Goal: Contribute content: Add original content to the website for others to see

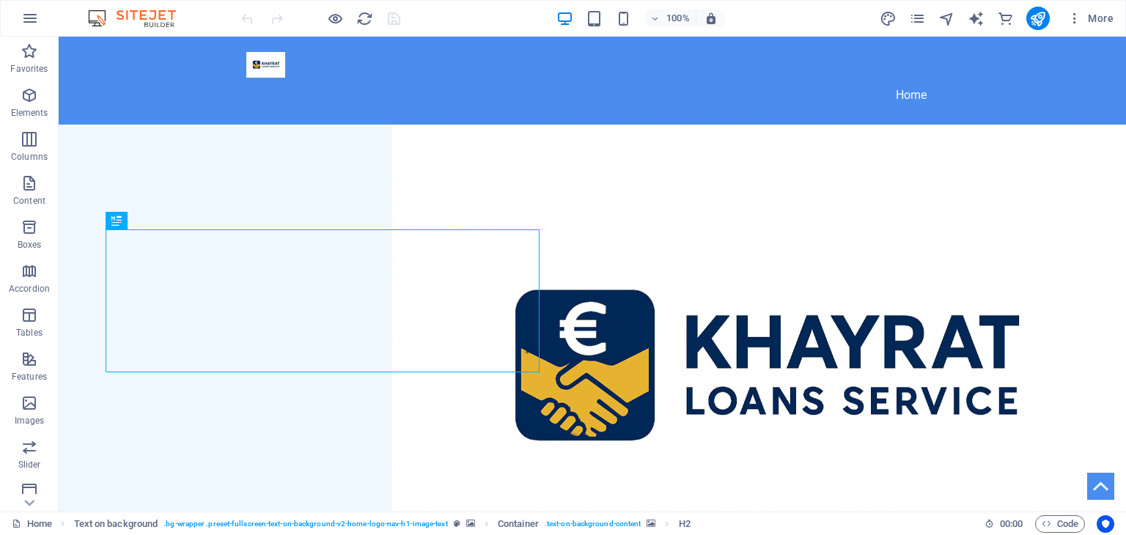
click at [932, 225] on figure at bounding box center [592, 369] width 1067 height 489
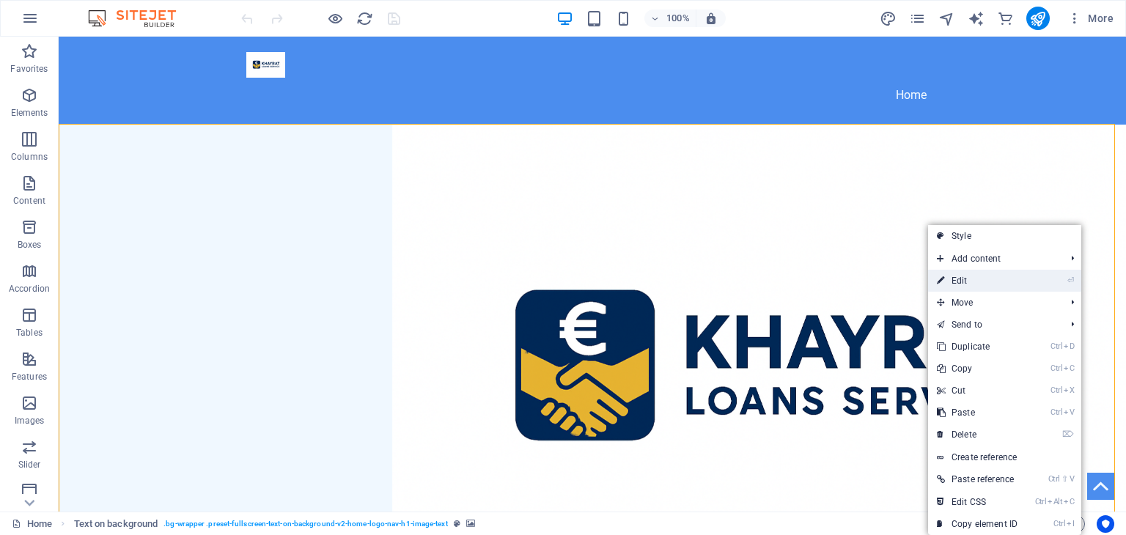
click at [970, 273] on link "⏎ Edit" at bounding box center [977, 281] width 98 height 22
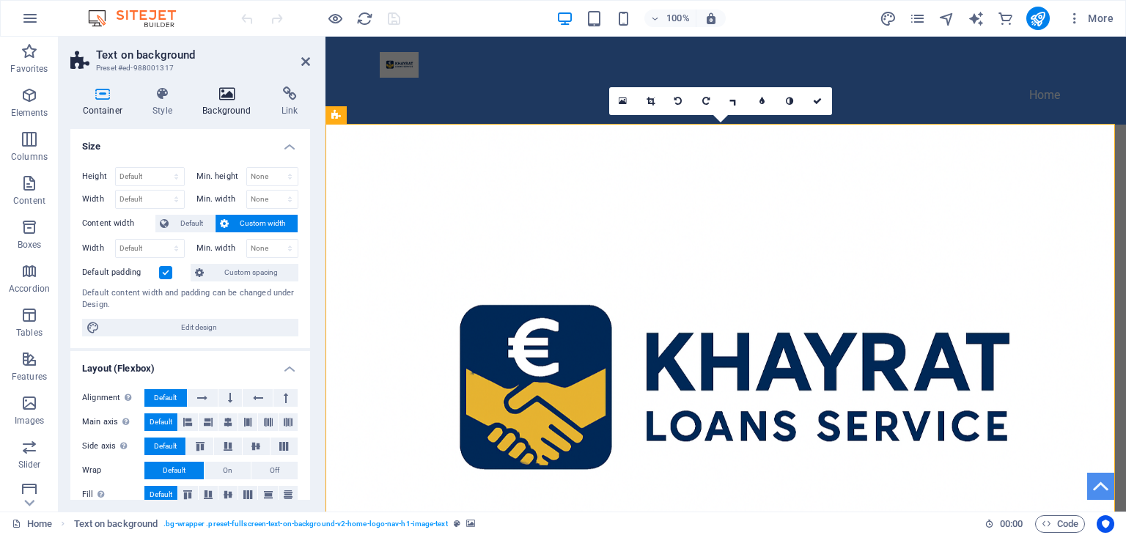
click at [210, 91] on icon at bounding box center [227, 93] width 73 height 15
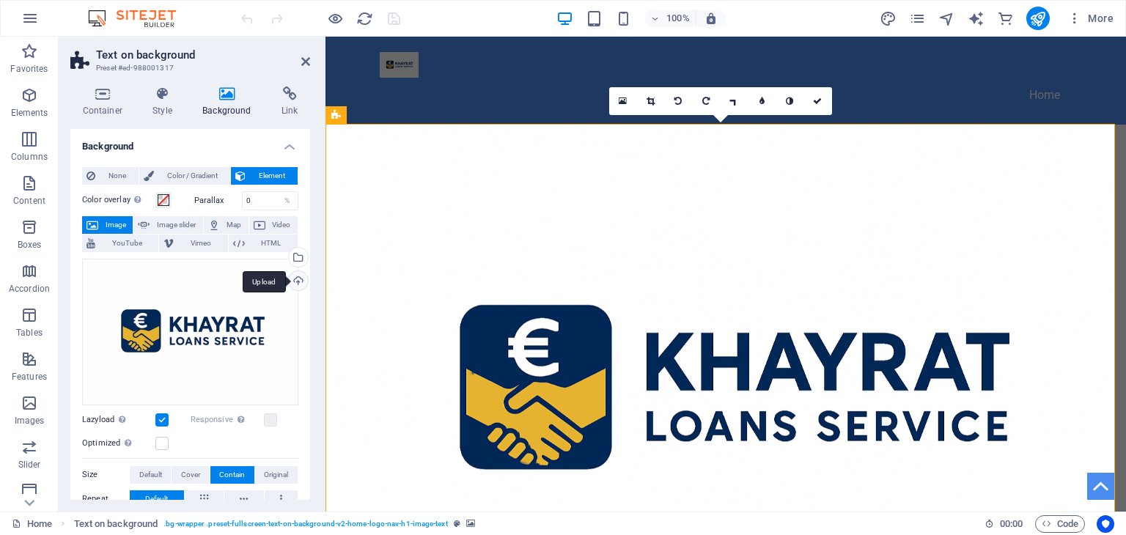
click at [295, 271] on div "Upload" at bounding box center [297, 282] width 22 height 22
click at [298, 253] on div "Select files from the file manager, stock photos, or upload file(s)" at bounding box center [297, 259] width 22 height 22
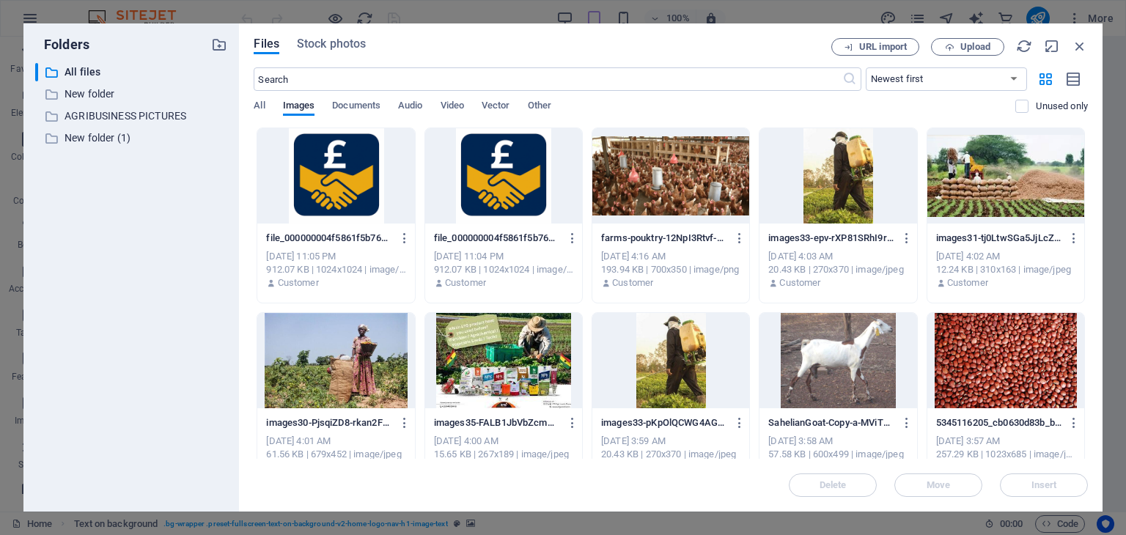
click at [326, 196] on div at bounding box center [335, 175] width 157 height 95
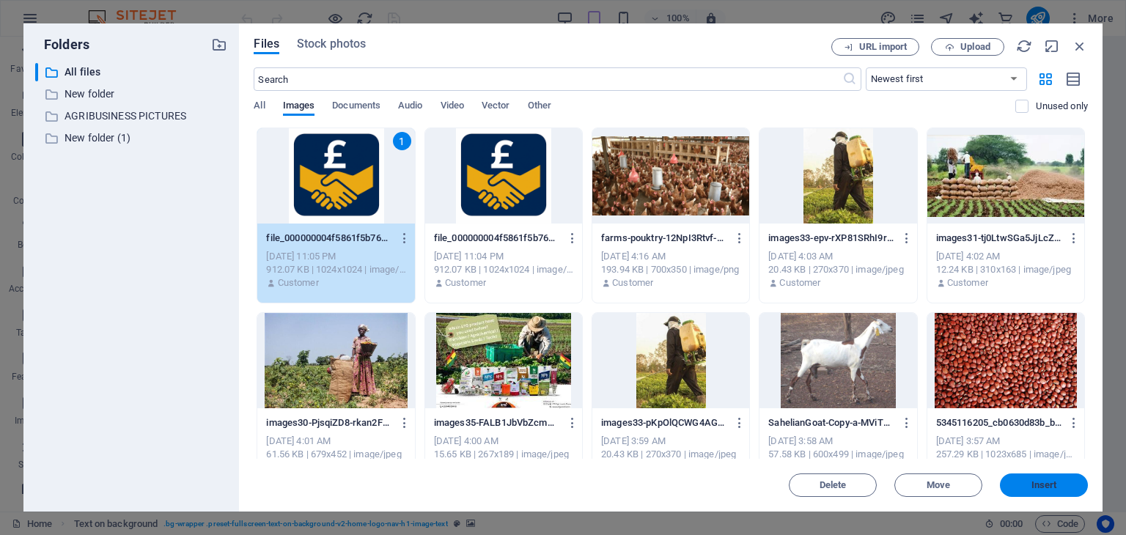
click at [1063, 487] on span "Insert" at bounding box center [1043, 485] width 76 height 9
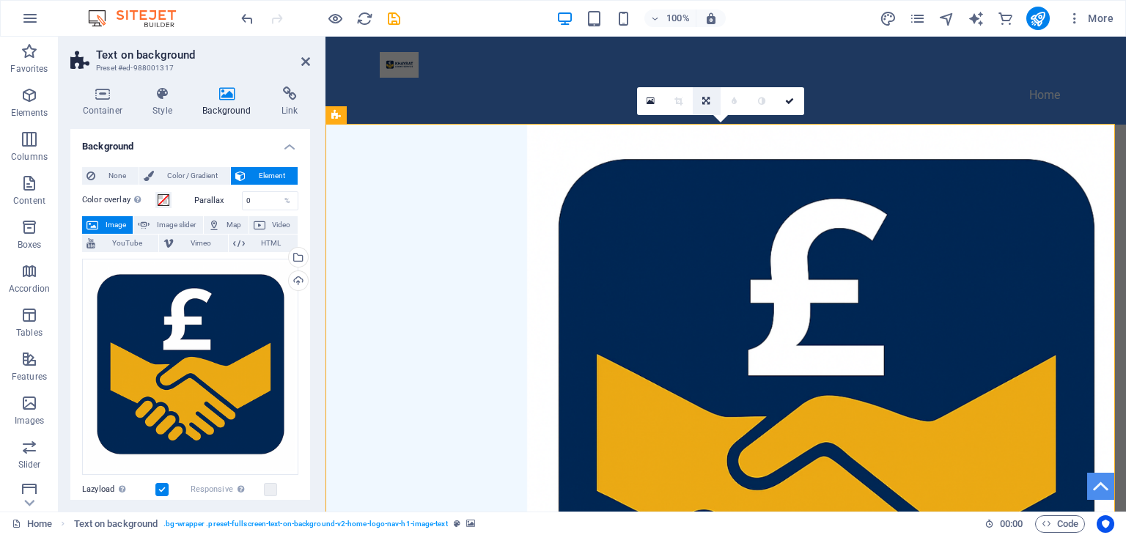
click at [707, 97] on icon at bounding box center [705, 101] width 7 height 9
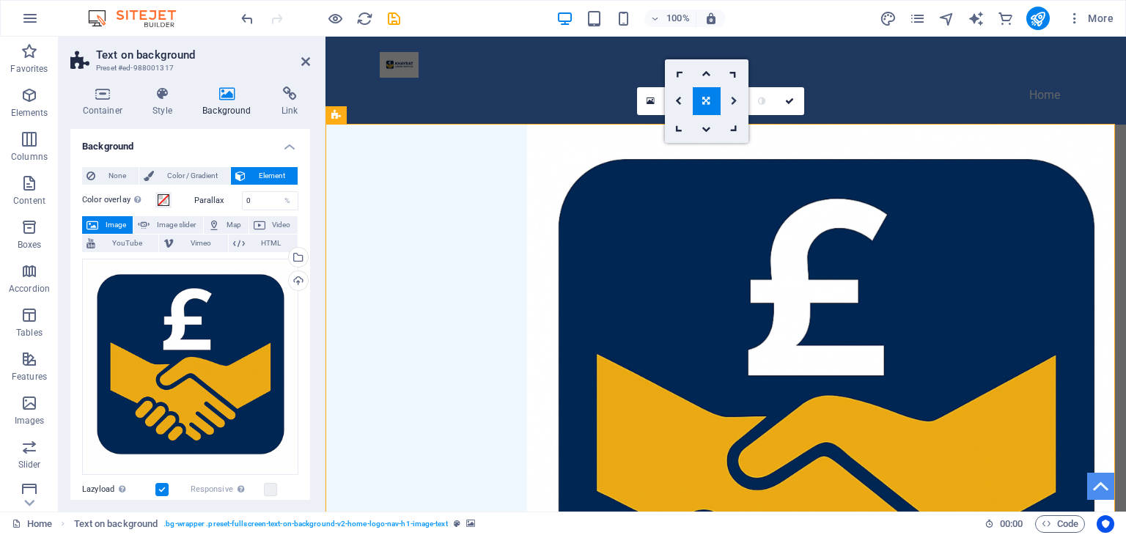
click at [731, 99] on icon at bounding box center [734, 101] width 7 height 9
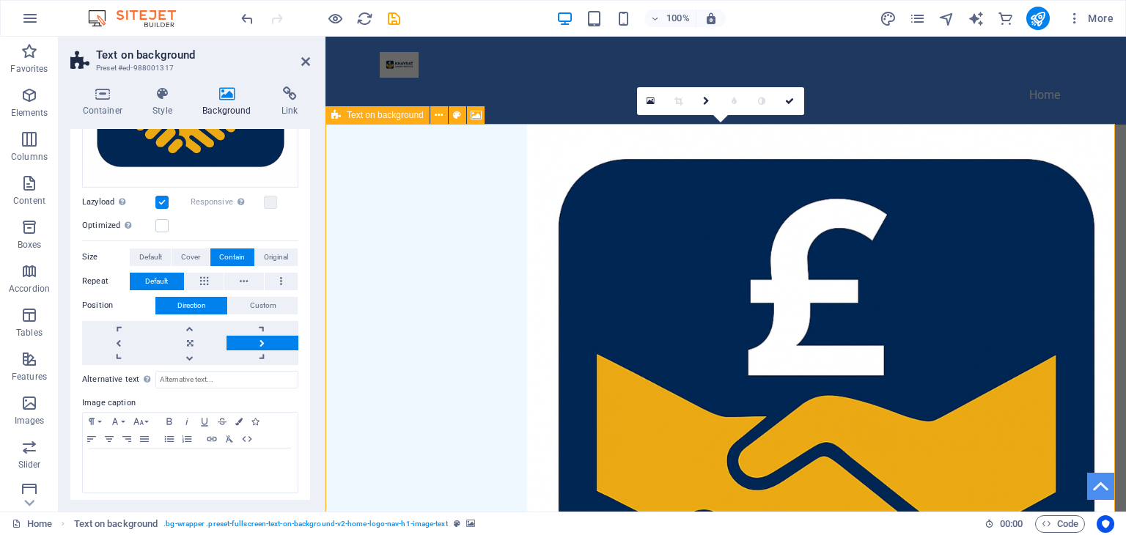
scroll to position [289, 0]
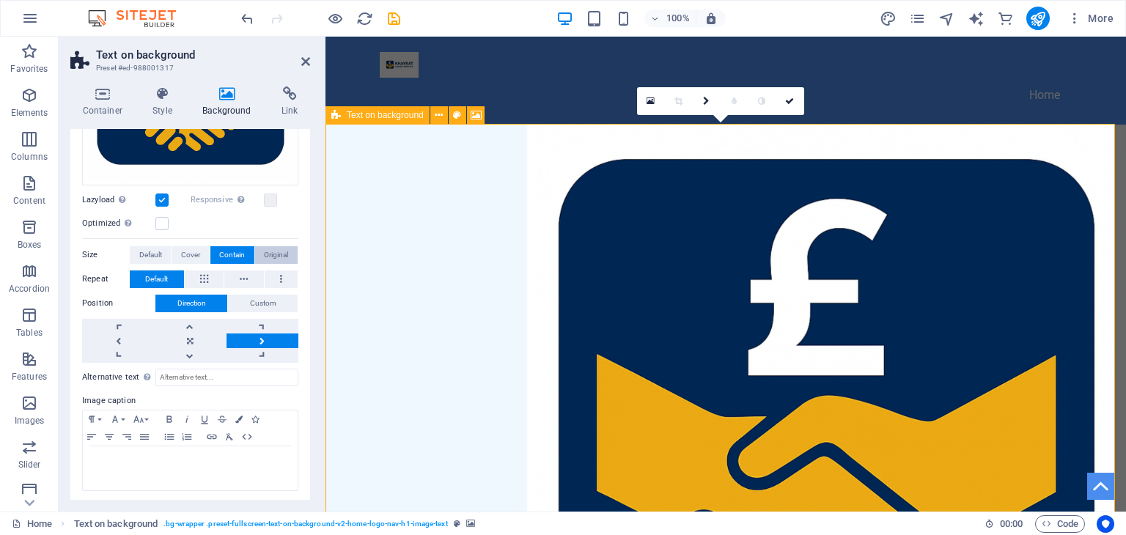
click at [278, 253] on span "Original" at bounding box center [276, 255] width 24 height 18
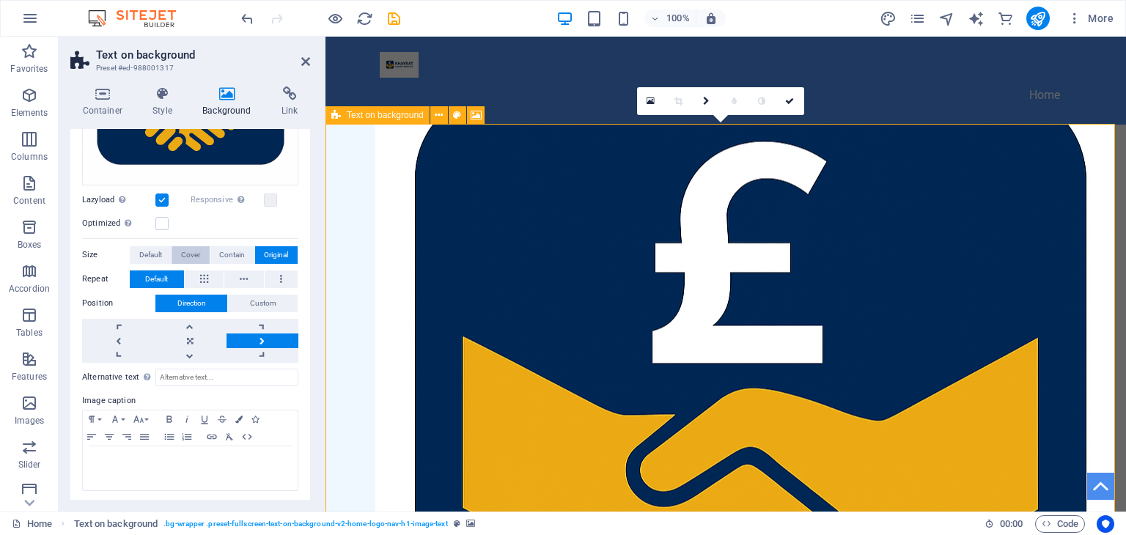
click at [193, 251] on span "Cover" at bounding box center [190, 255] width 19 height 18
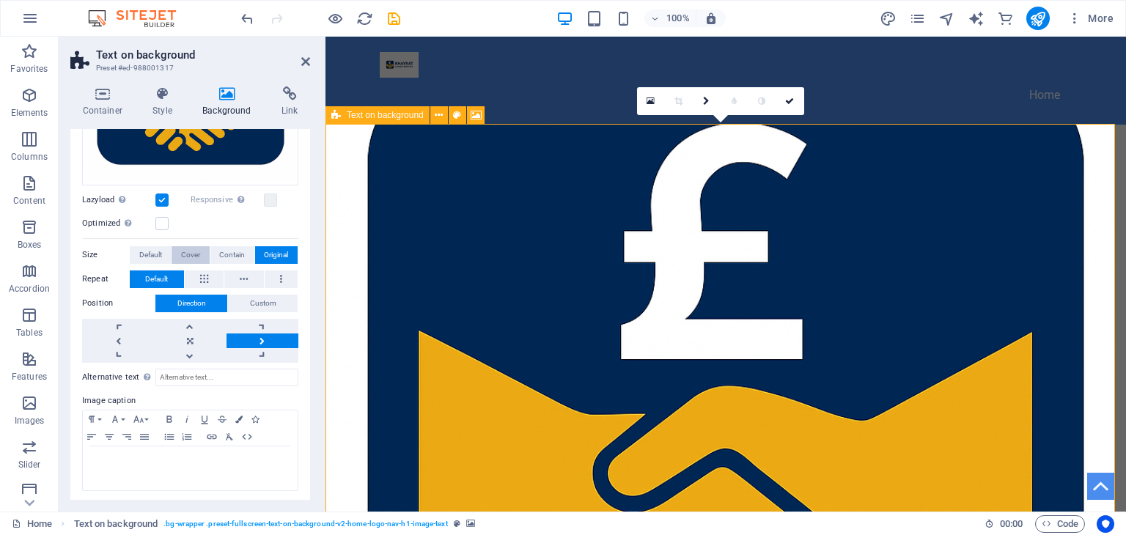
scroll to position [265, 0]
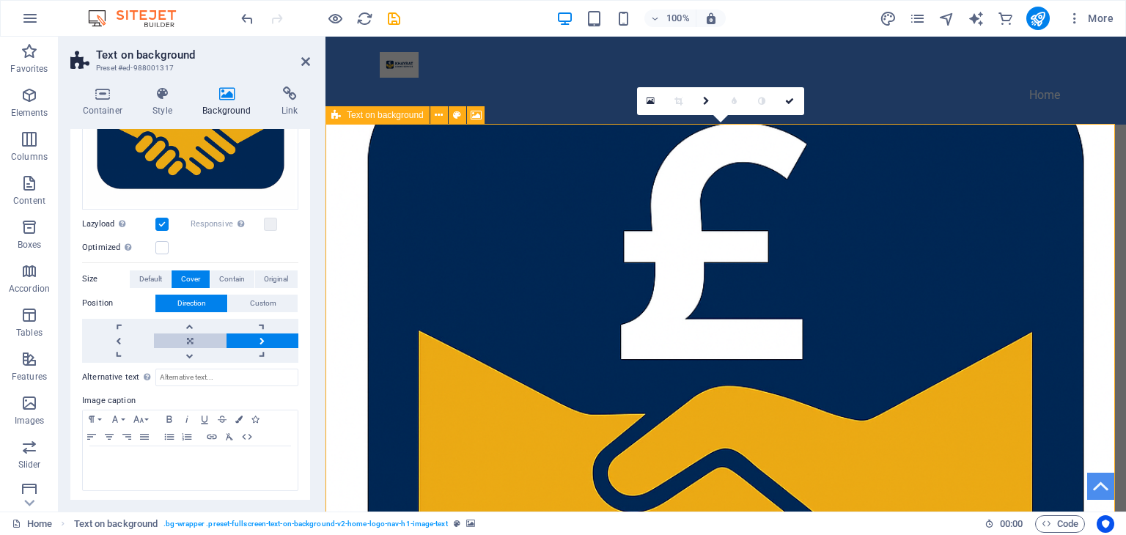
click at [190, 333] on link at bounding box center [190, 340] width 72 height 15
click at [146, 431] on icon "button" at bounding box center [145, 437] width 18 height 12
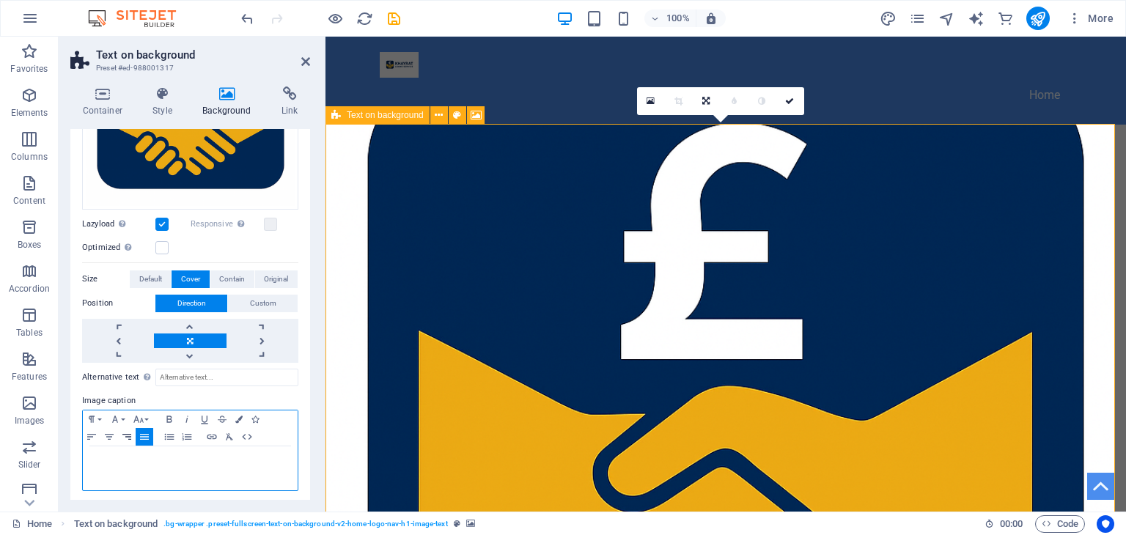
click at [128, 434] on icon "button" at bounding box center [127, 437] width 18 height 12
click at [100, 432] on icon "button" at bounding box center [109, 437] width 18 height 12
click at [85, 432] on icon "button" at bounding box center [92, 437] width 18 height 12
click at [256, 349] on link at bounding box center [262, 355] width 72 height 15
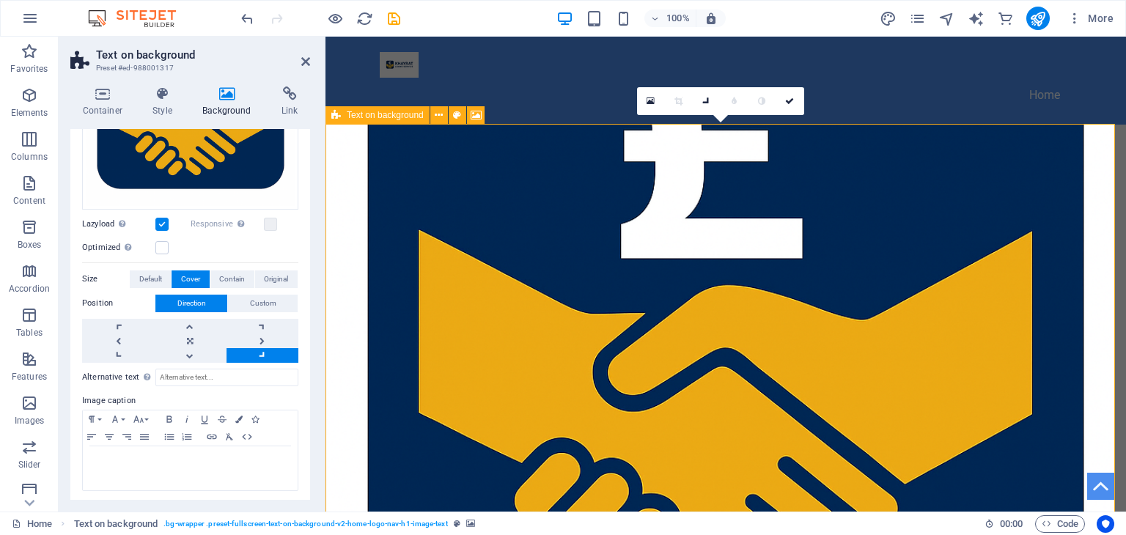
scroll to position [0, 0]
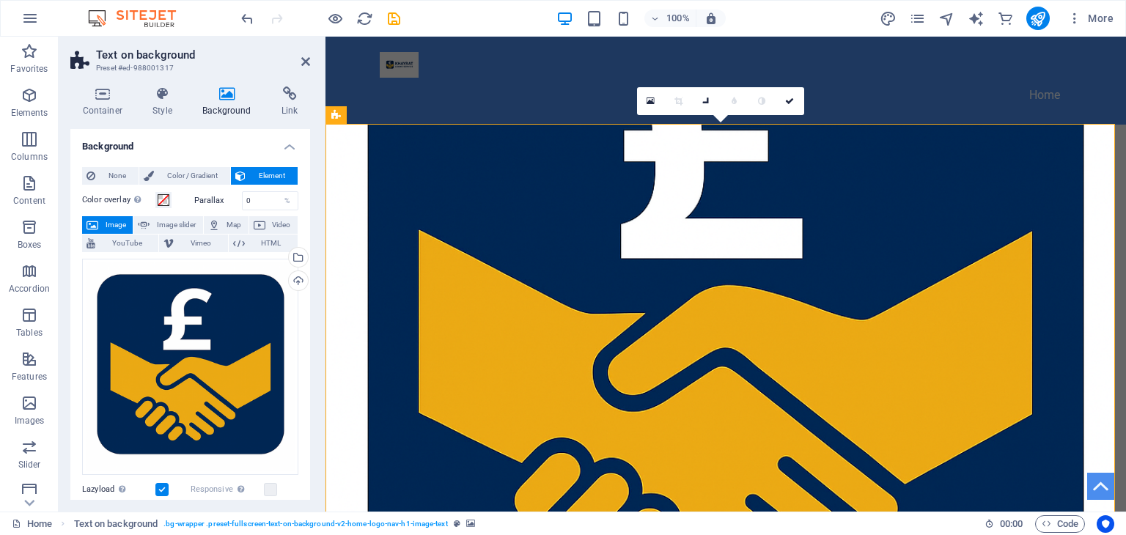
click at [682, 98] on link at bounding box center [679, 101] width 28 height 28
click at [701, 100] on icon at bounding box center [706, 101] width 12 height 12
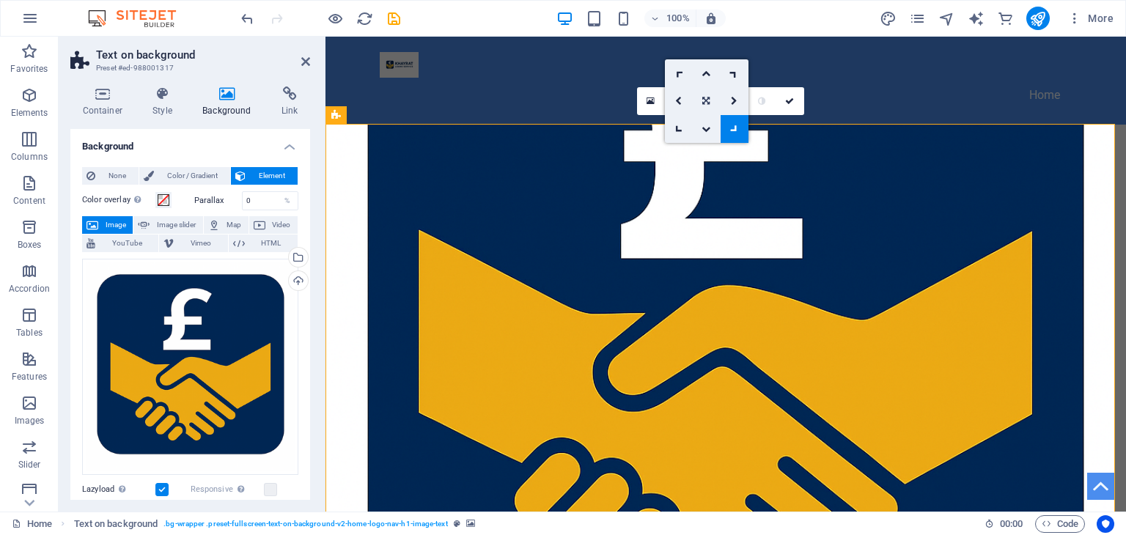
click at [707, 103] on icon at bounding box center [705, 101] width 7 height 9
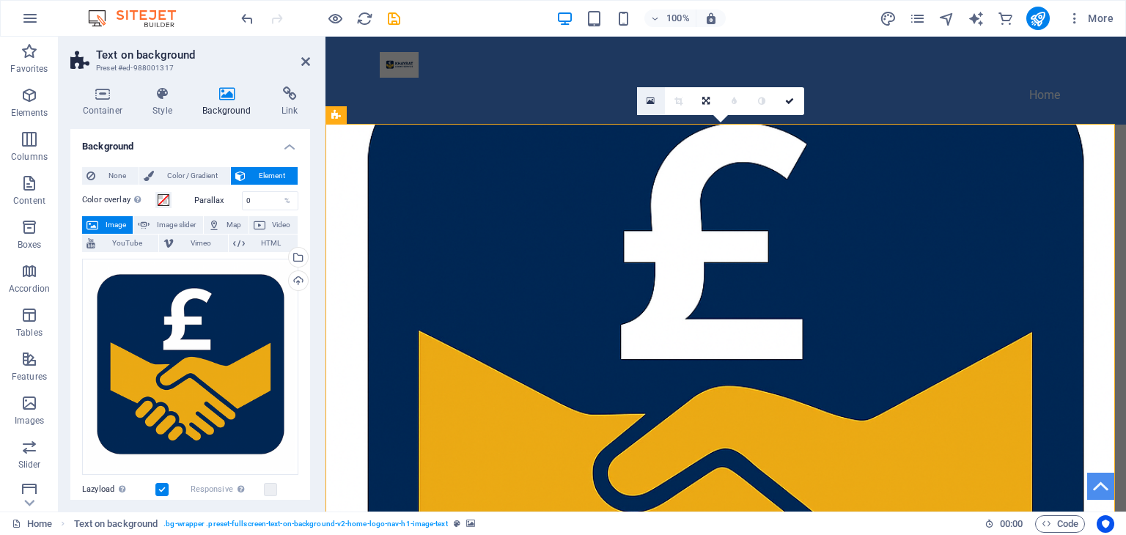
click at [652, 103] on icon at bounding box center [650, 101] width 8 height 10
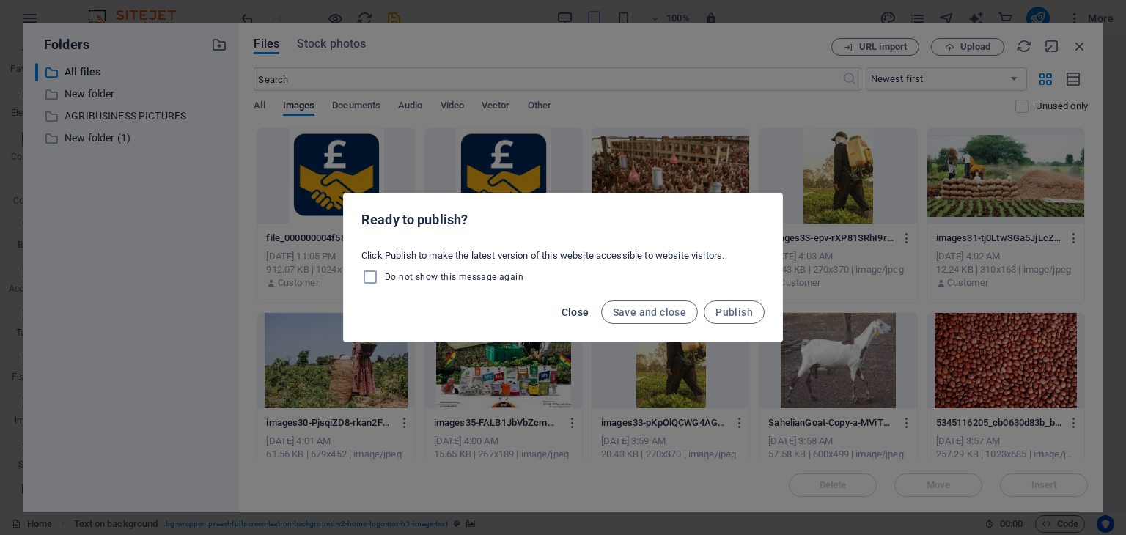
click at [582, 309] on span "Close" at bounding box center [575, 312] width 28 height 12
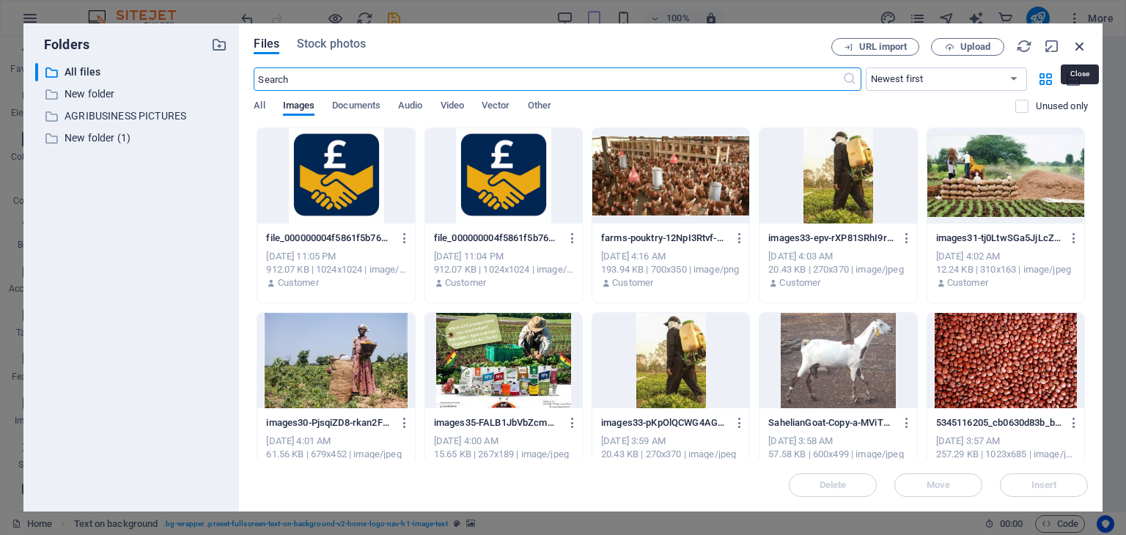
click at [1077, 42] on icon "button" at bounding box center [1079, 46] width 16 height 16
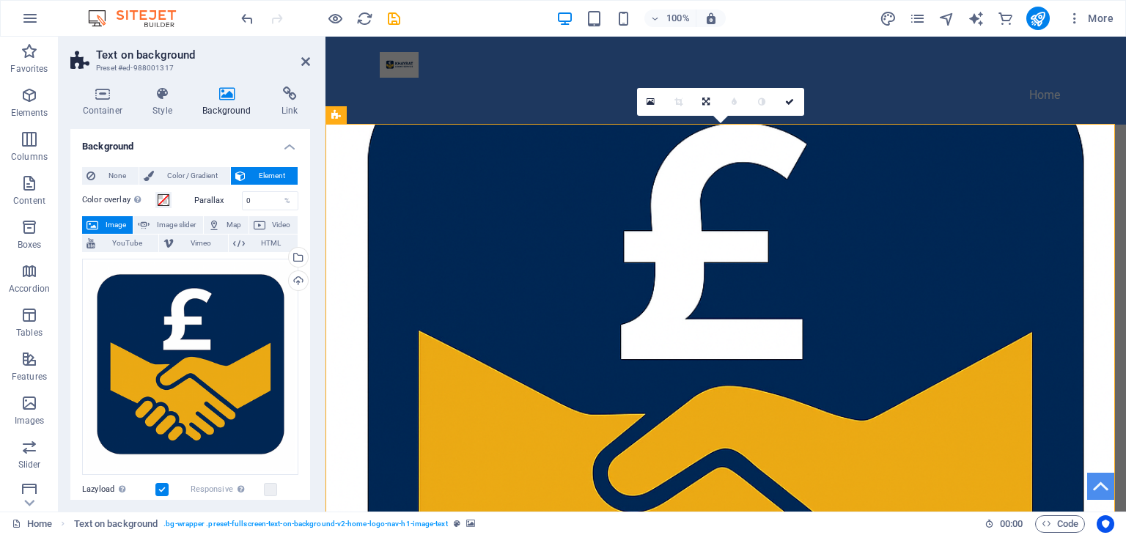
click at [676, 101] on icon at bounding box center [678, 101] width 8 height 9
click at [750, 231] on figure at bounding box center [725, 424] width 800 height 599
click at [812, 231] on figure at bounding box center [725, 424] width 800 height 599
